Goal: Task Accomplishment & Management: Manage account settings

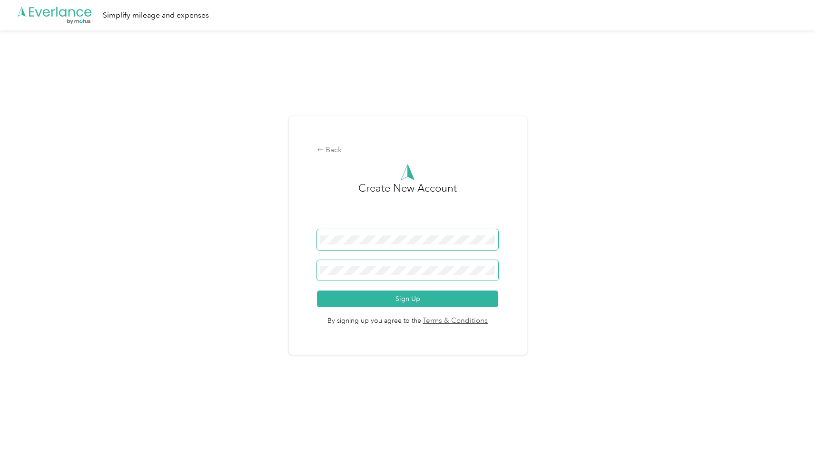
click at [410, 299] on button "Sign Up" at bounding box center [407, 299] width 181 height 17
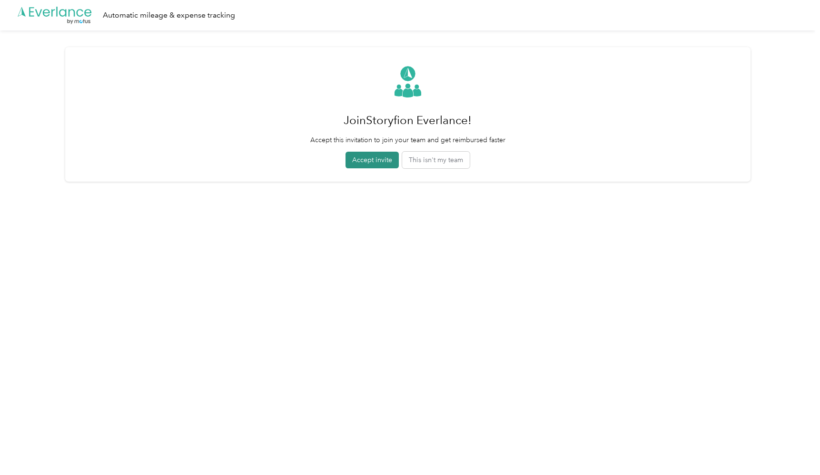
click at [385, 165] on button "Accept invite" at bounding box center [371, 160] width 53 height 17
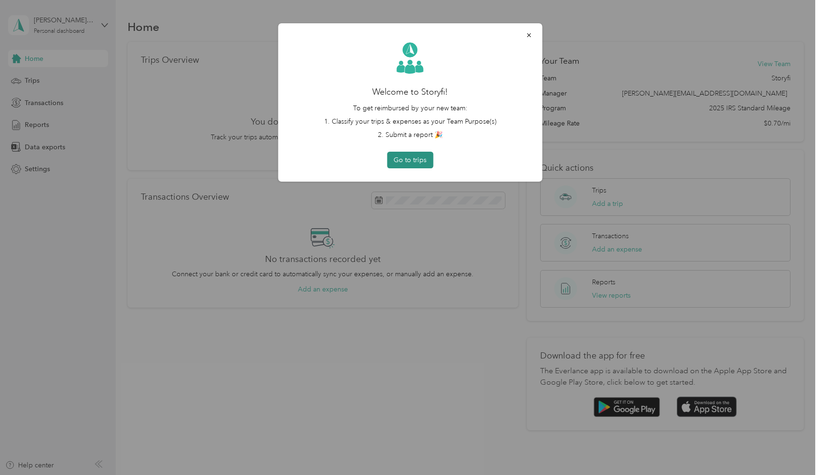
click at [423, 161] on button "Go to trips" at bounding box center [410, 160] width 46 height 17
